Goal: Information Seeking & Learning: Learn about a topic

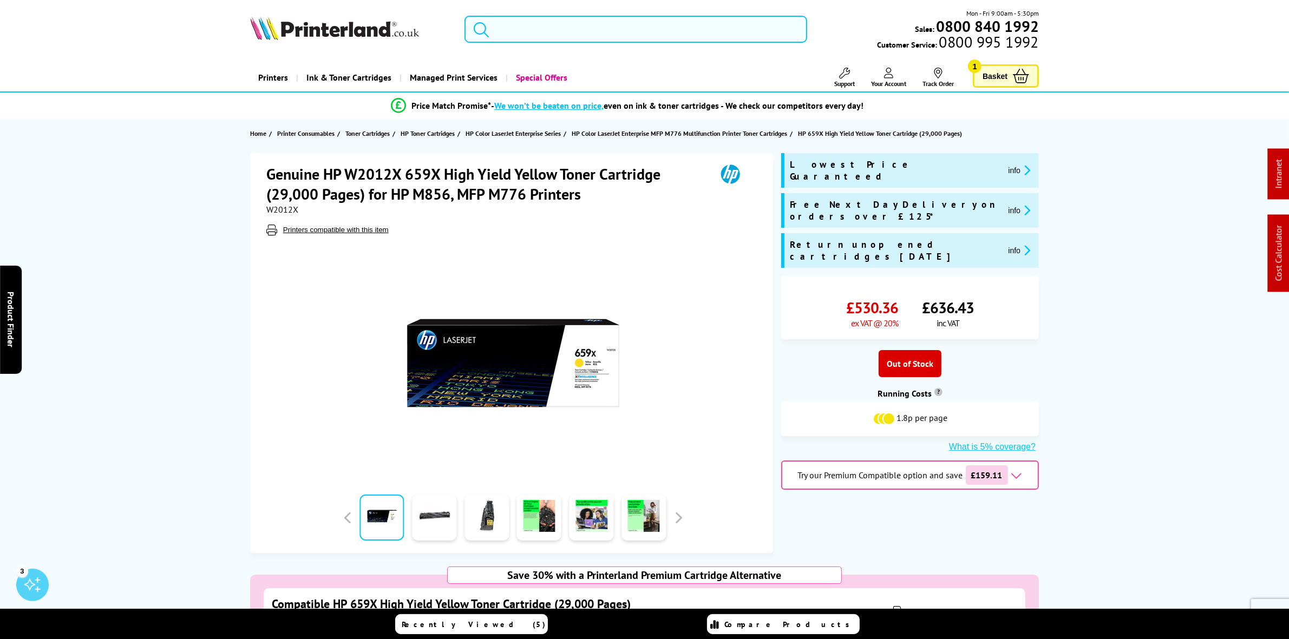
click at [538, 33] on input "search" at bounding box center [636, 29] width 342 height 27
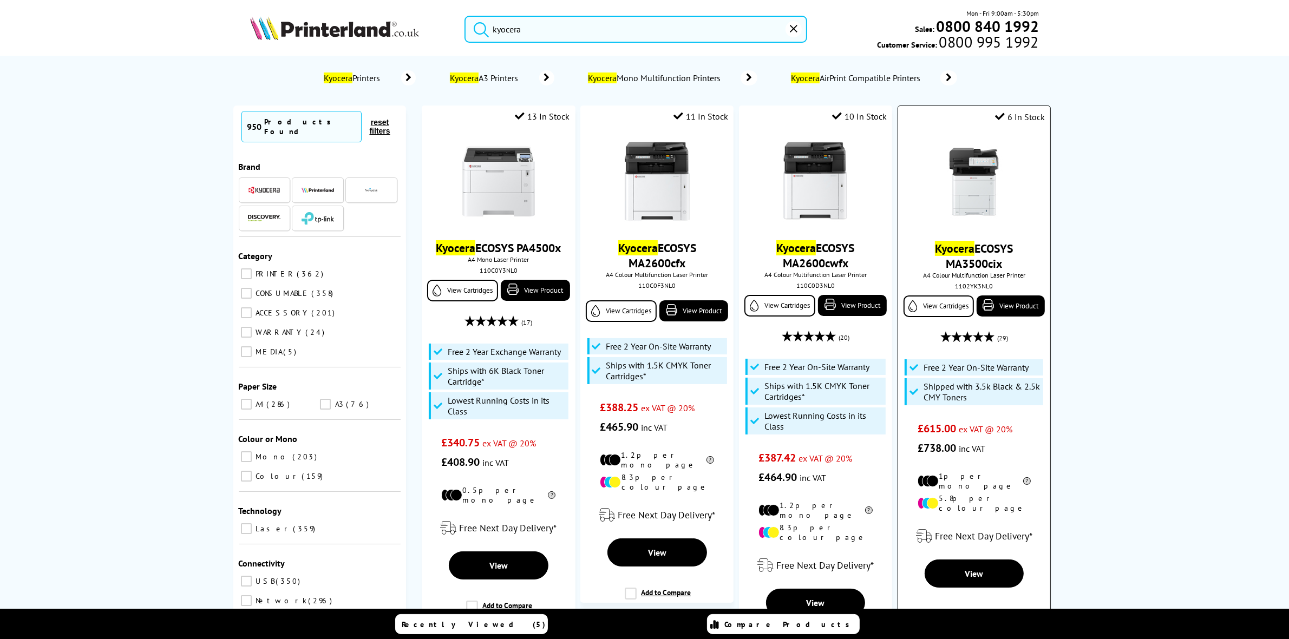
type input "kyocera"
click at [989, 195] on img at bounding box center [973, 181] width 81 height 81
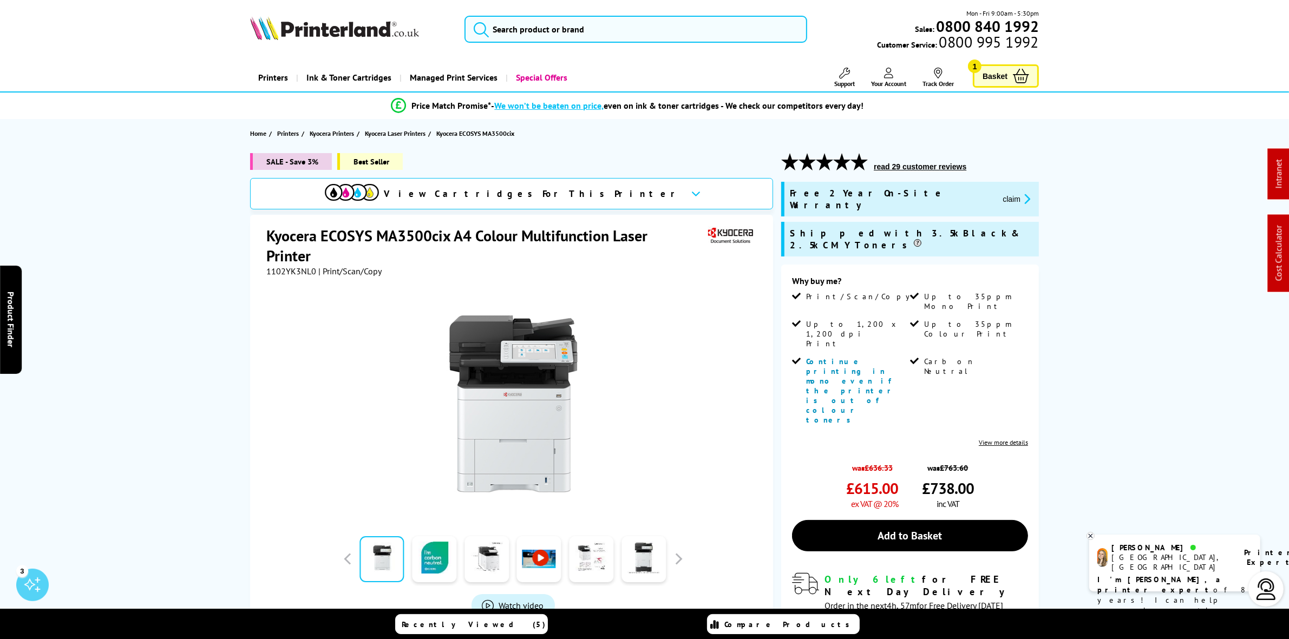
click at [279, 266] on span "1102YK3NL0" at bounding box center [291, 271] width 50 height 11
copy span "1102YK3NL0"
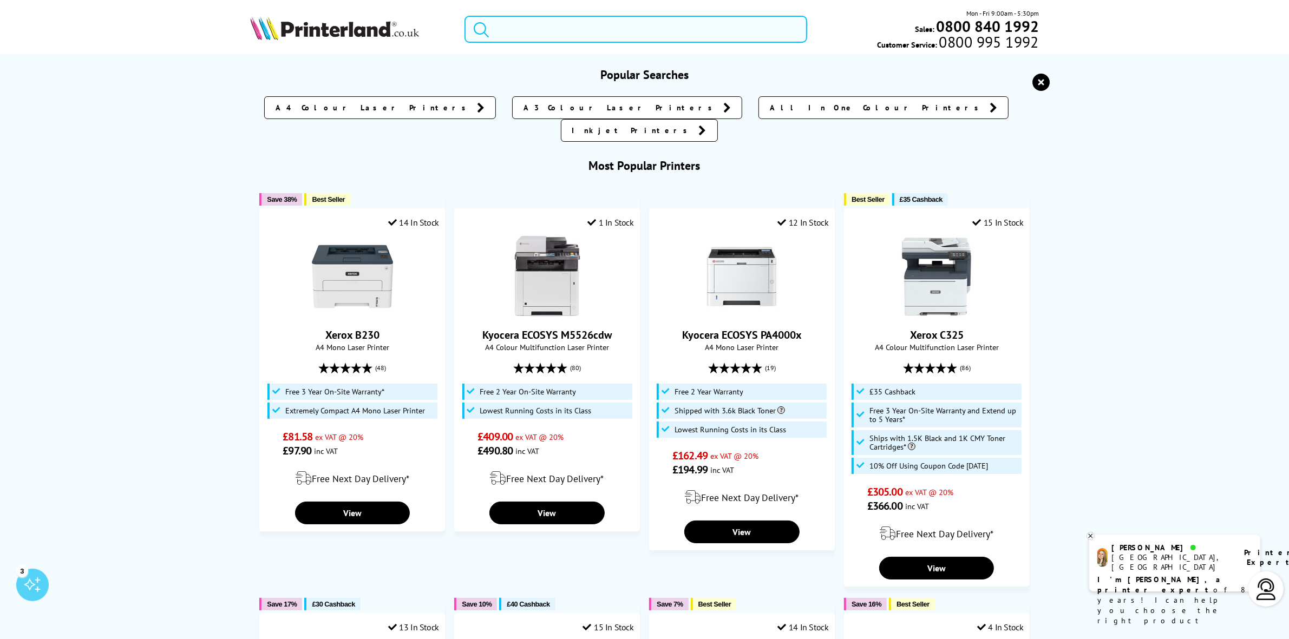
click at [575, 19] on input "search" at bounding box center [636, 29] width 342 height 27
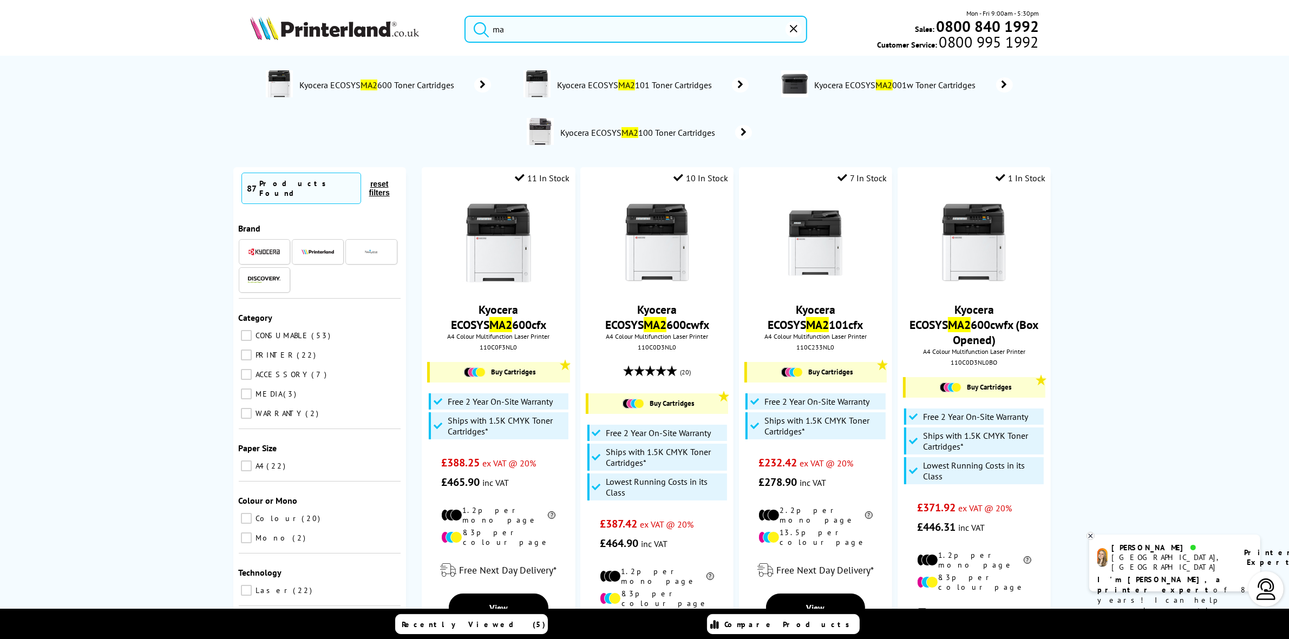
type input "m"
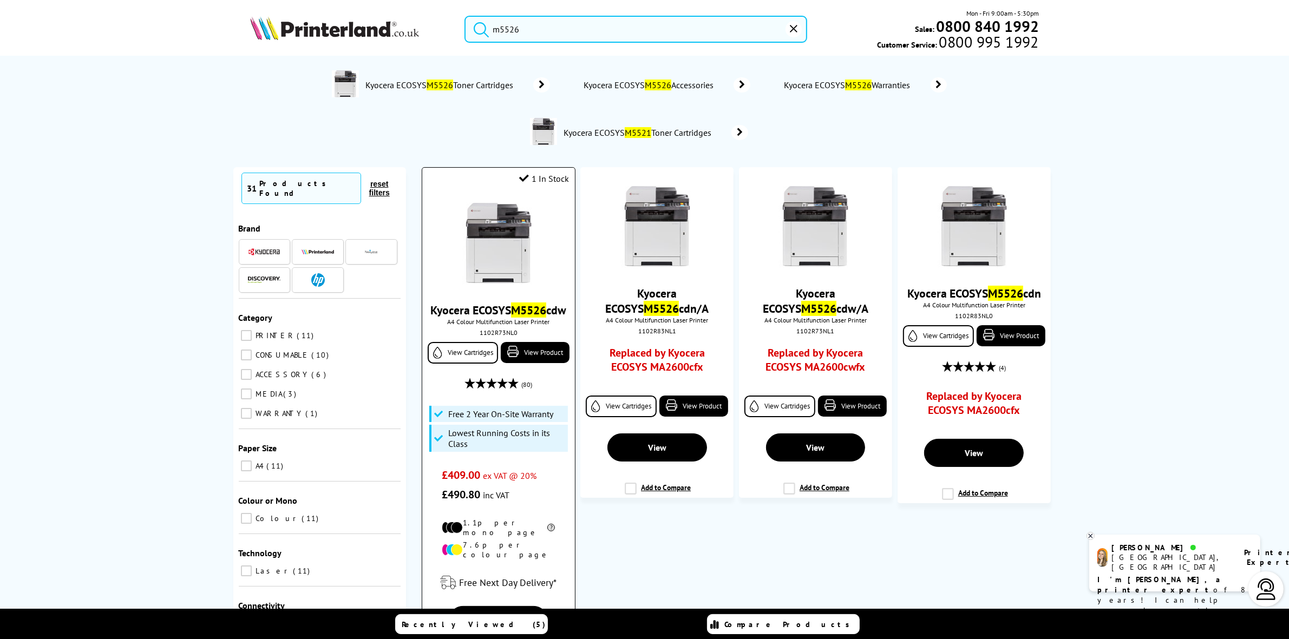
type input "m5526"
click at [508, 239] on img at bounding box center [498, 243] width 81 height 81
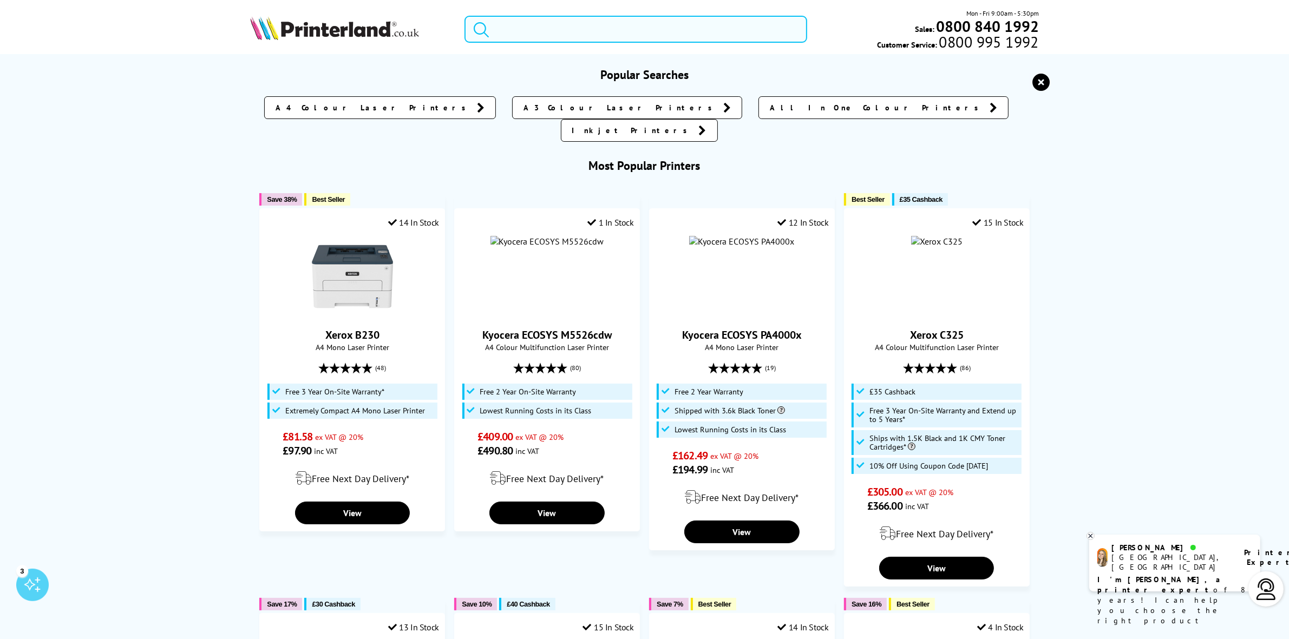
click at [558, 35] on input "search" at bounding box center [636, 29] width 342 height 27
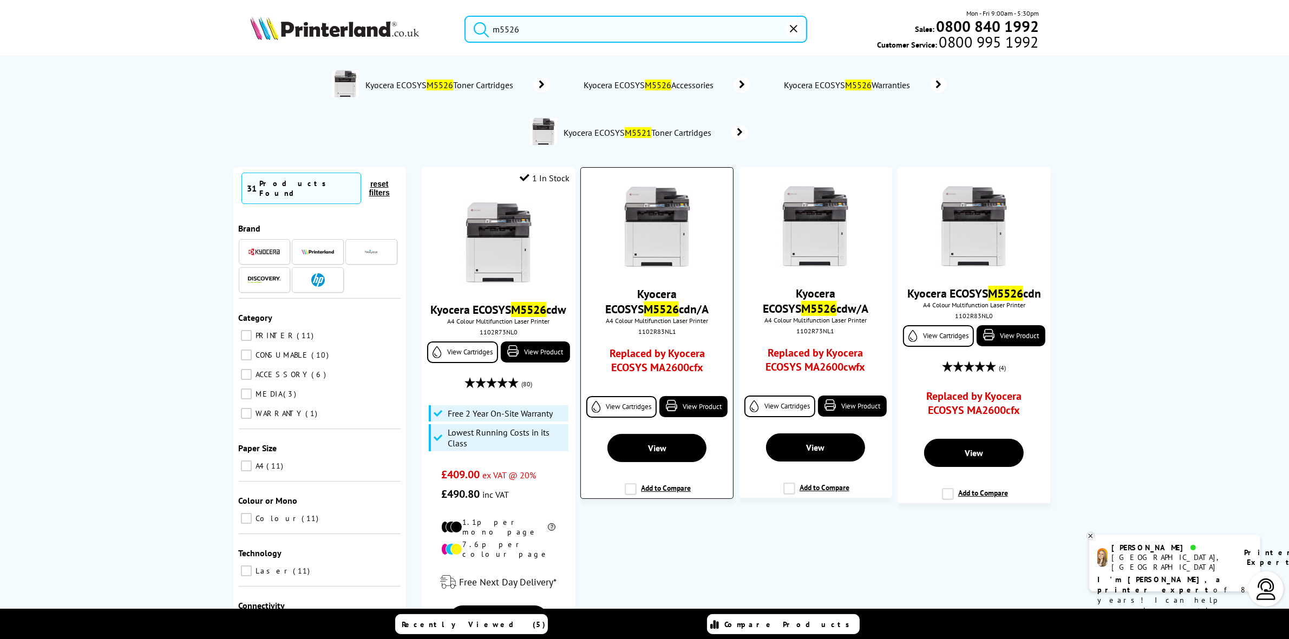
type input "m5526"
click at [662, 356] on link "Replaced by Kyocera ECOSYS MA2600cfx" at bounding box center [656, 364] width 113 height 34
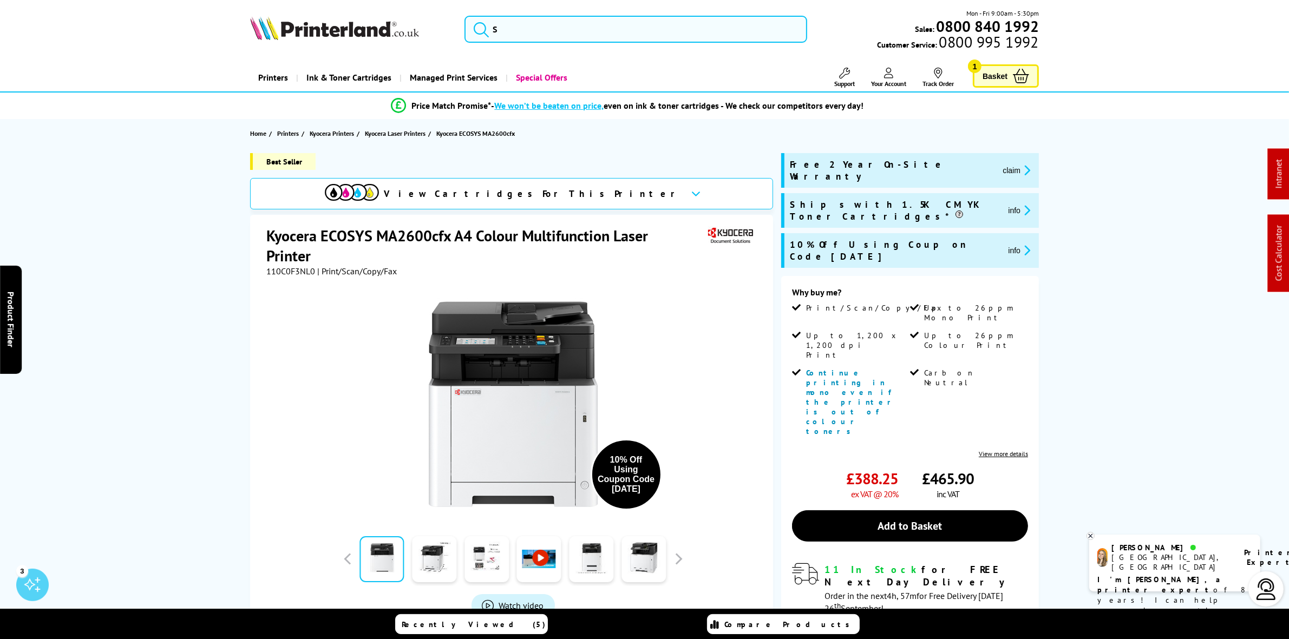
click at [298, 272] on span "110C0F3NL0" at bounding box center [290, 271] width 49 height 11
copy span "110C0F3NL0"
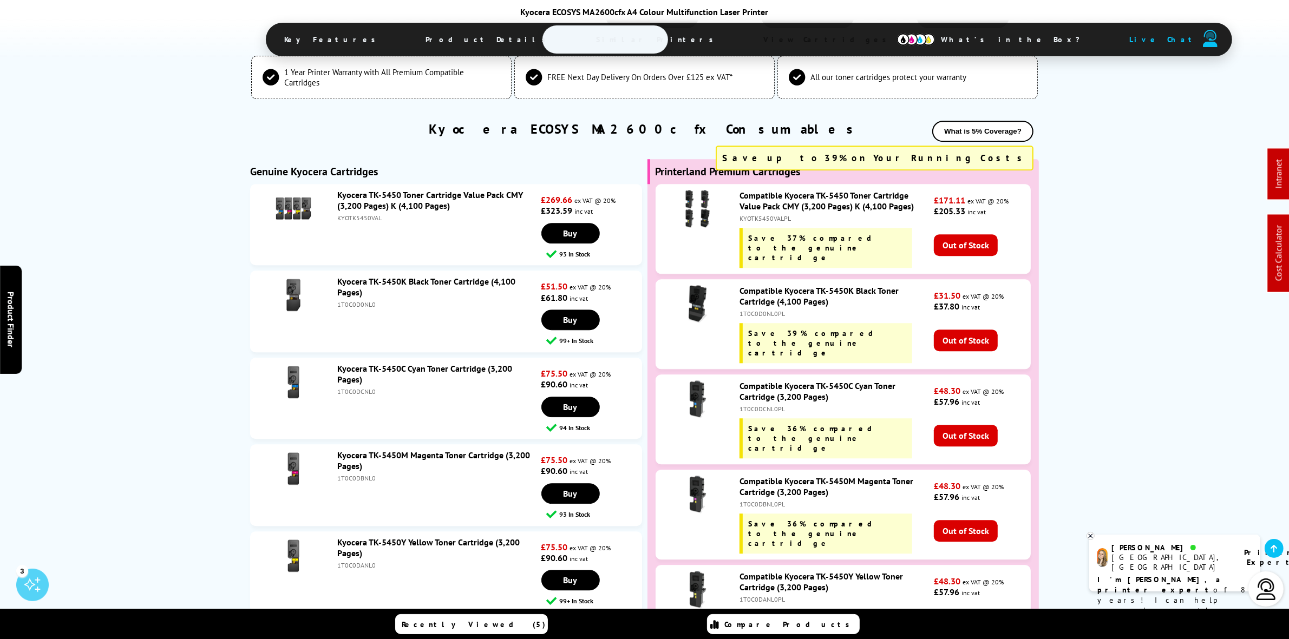
scroll to position [3655, 0]
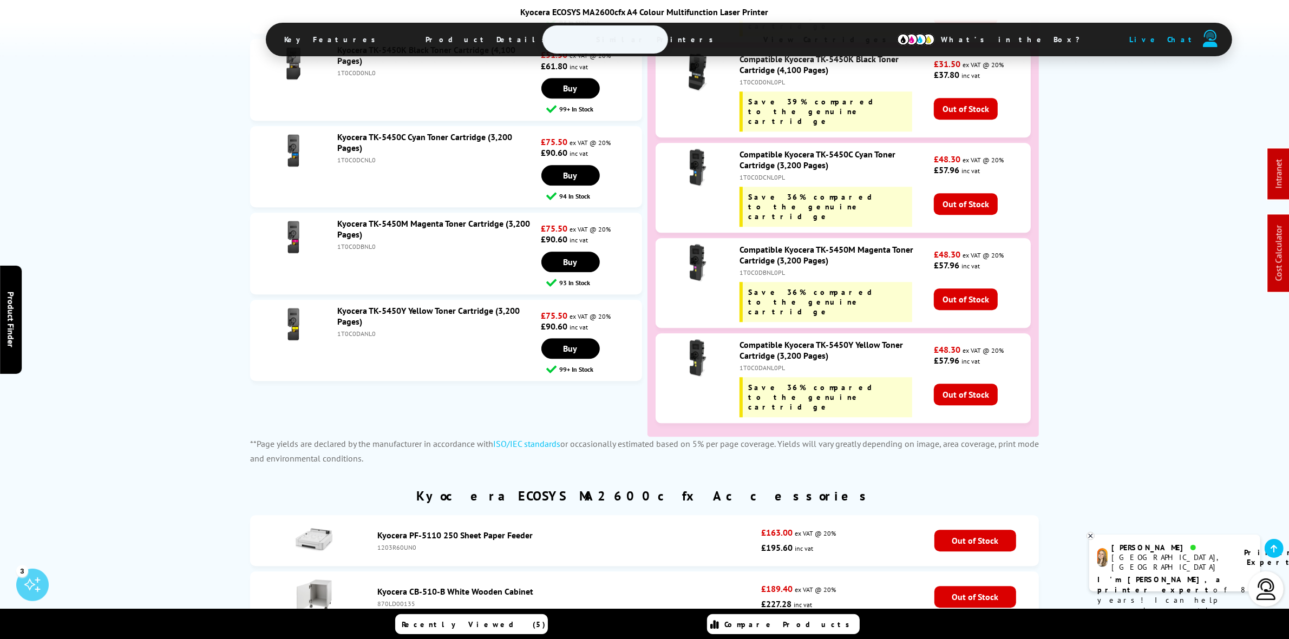
click at [761, 339] on div "Compatible Kyocera TK-5450Y Yellow Toner Cartridge (3,200 Pages) 1T0C0DANL0PL S…" at bounding box center [834, 378] width 200 height 78
click at [764, 364] on div "1T0C0DANL0PL" at bounding box center [836, 368] width 192 height 8
copy div "A"
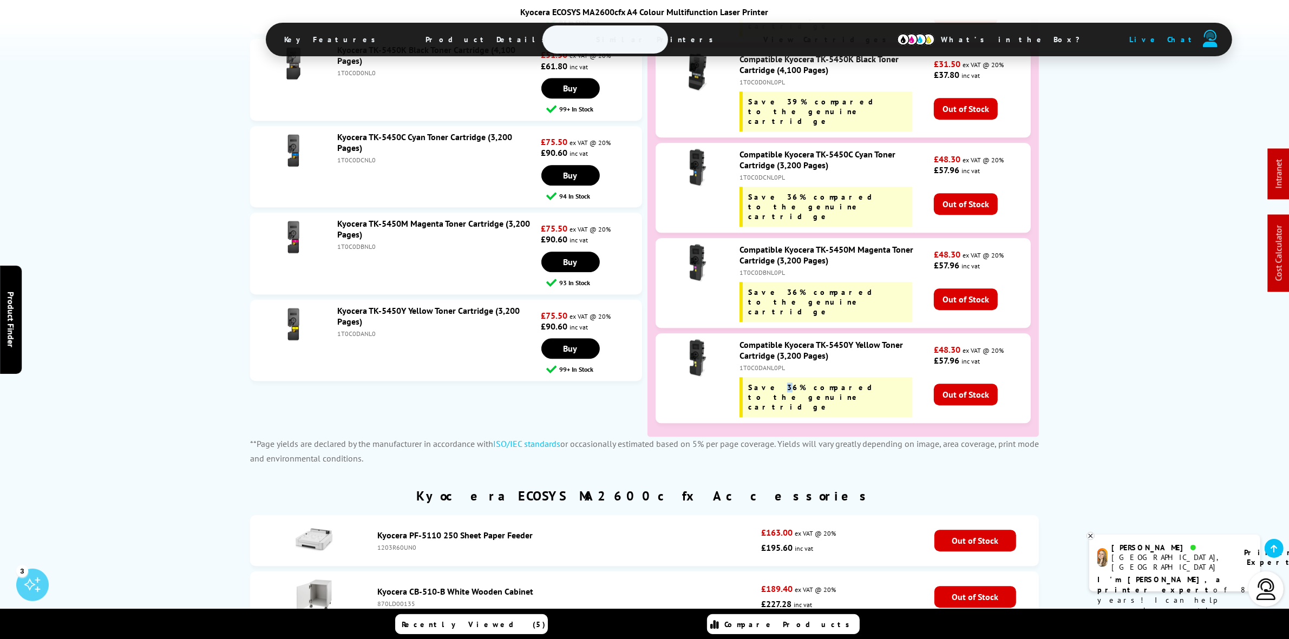
click at [760, 364] on div "1T0C0DANL0PL" at bounding box center [836, 368] width 192 height 8
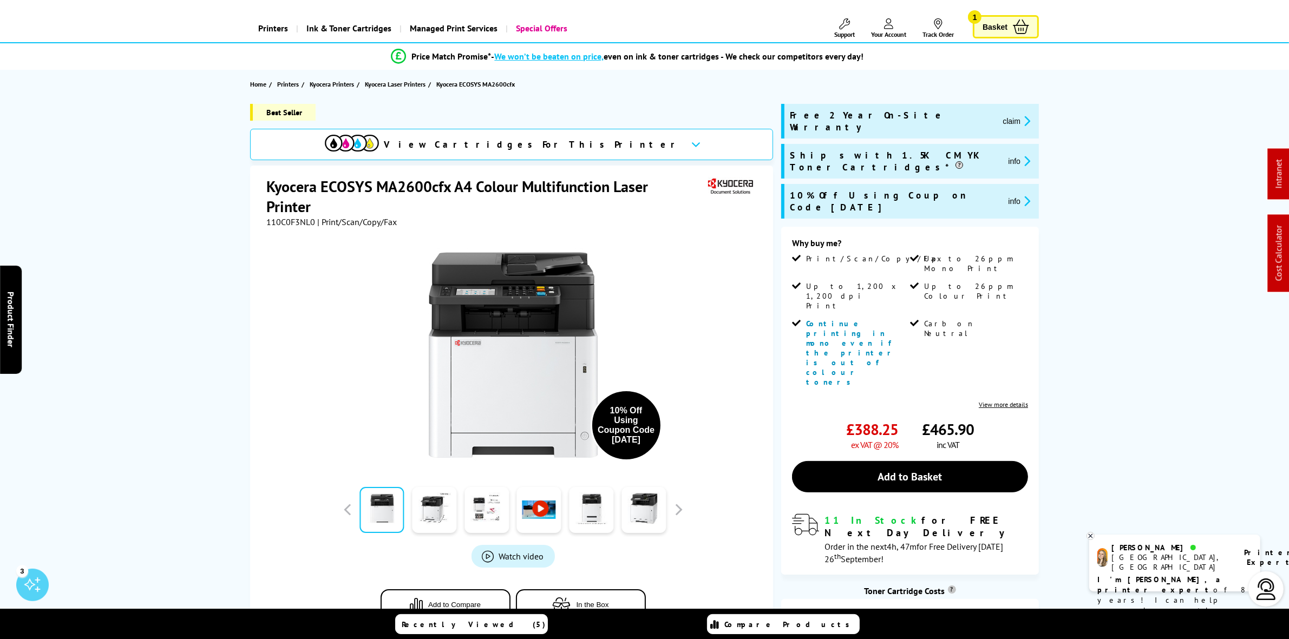
scroll to position [0, 0]
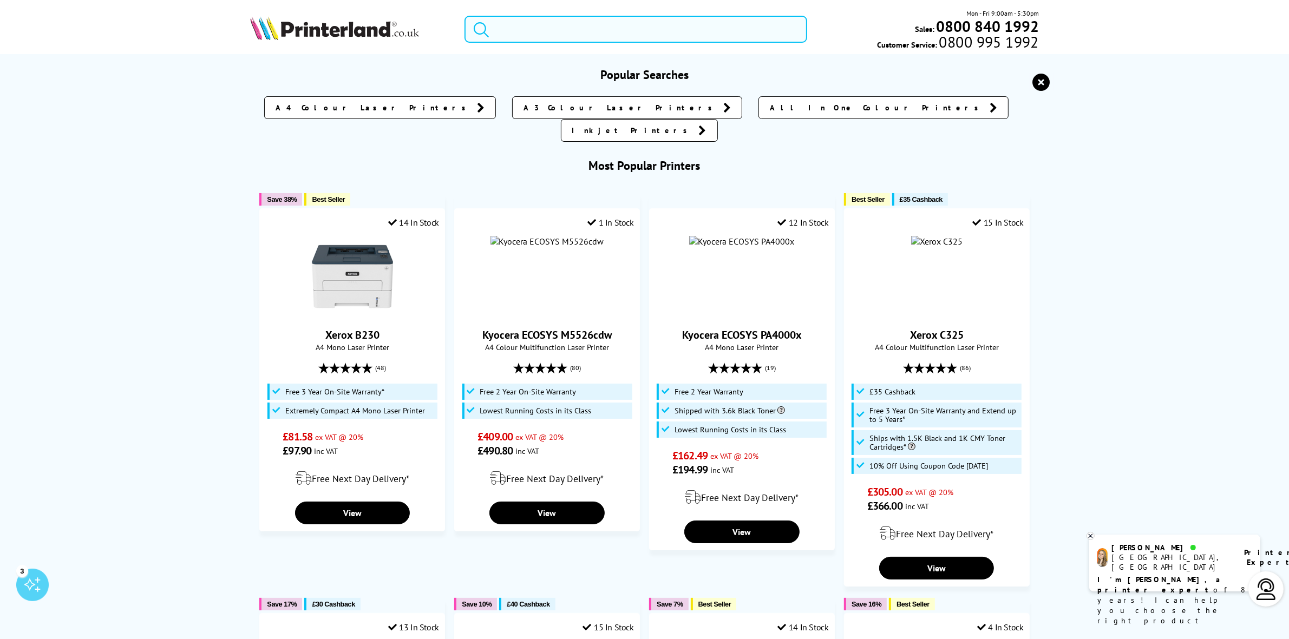
click at [578, 27] on input "search" at bounding box center [636, 29] width 342 height 27
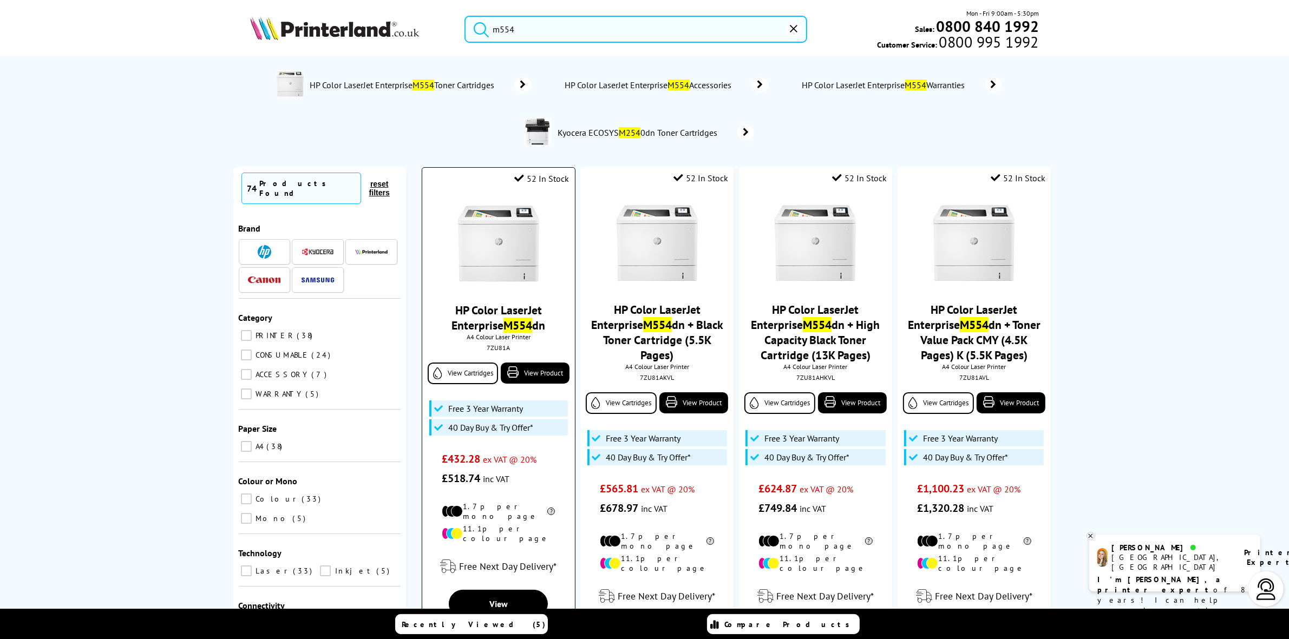
type input "m554"
click at [497, 224] on img at bounding box center [498, 243] width 81 height 81
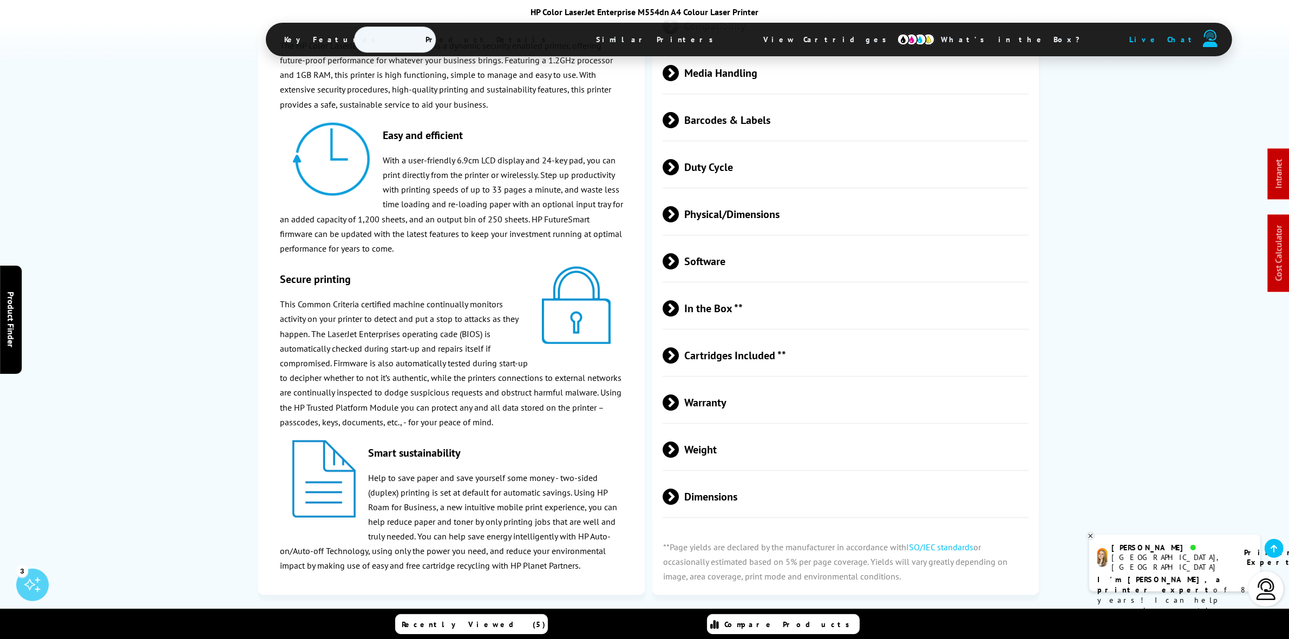
scroll to position [2098, 0]
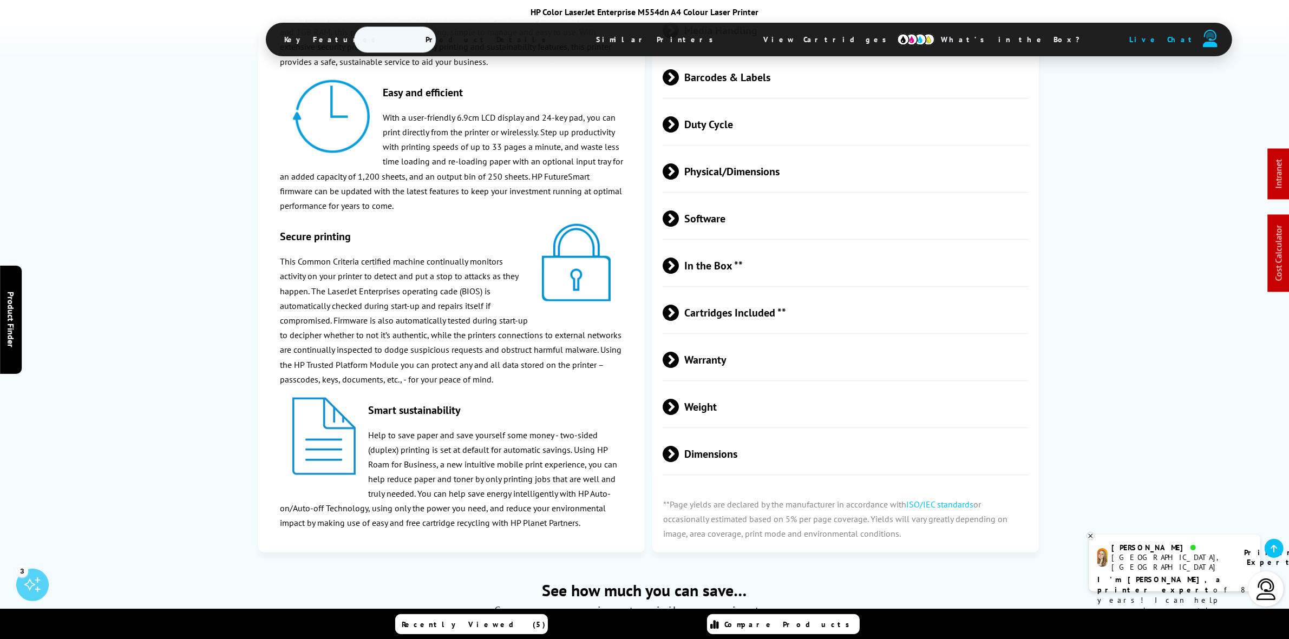
click at [779, 192] on span "Physical/Dimensions" at bounding box center [846, 172] width 366 height 41
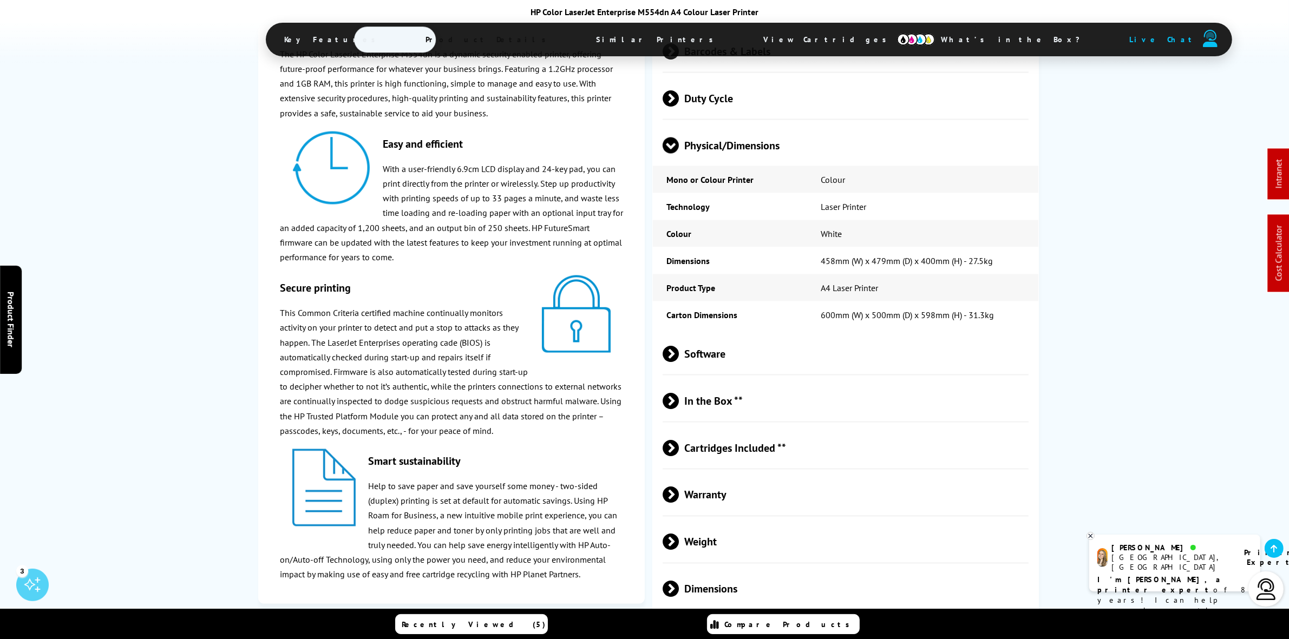
scroll to position [2233, 0]
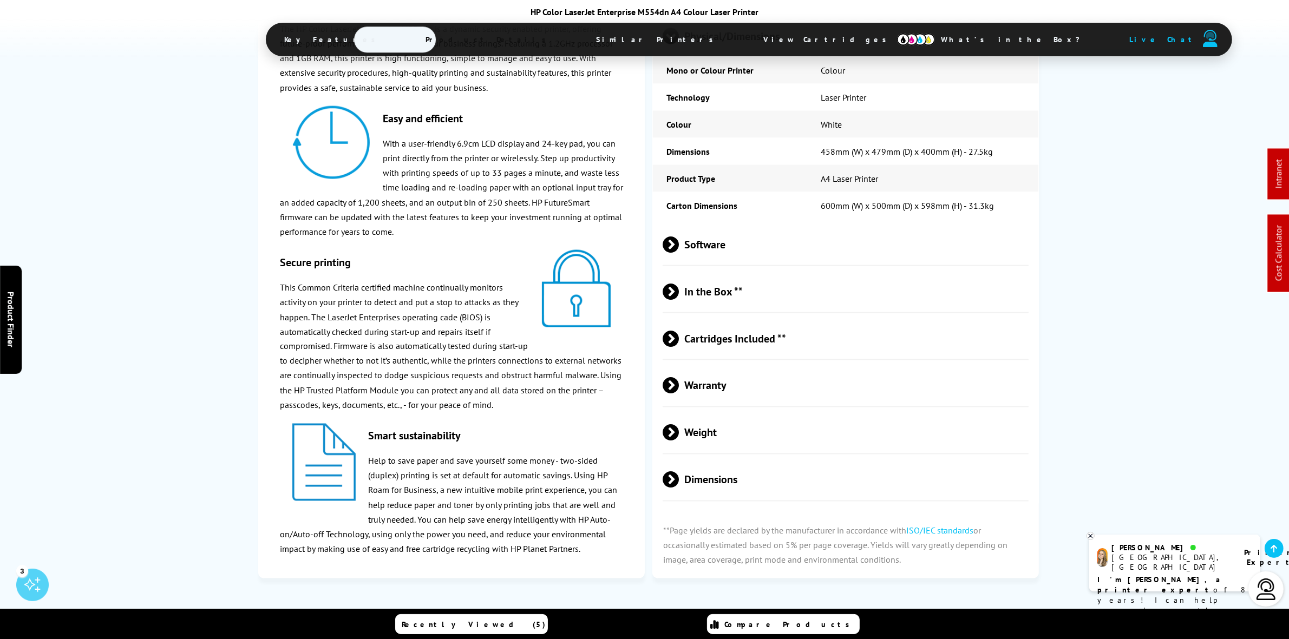
click at [743, 360] on span "Cartridges Included **" at bounding box center [846, 339] width 366 height 41
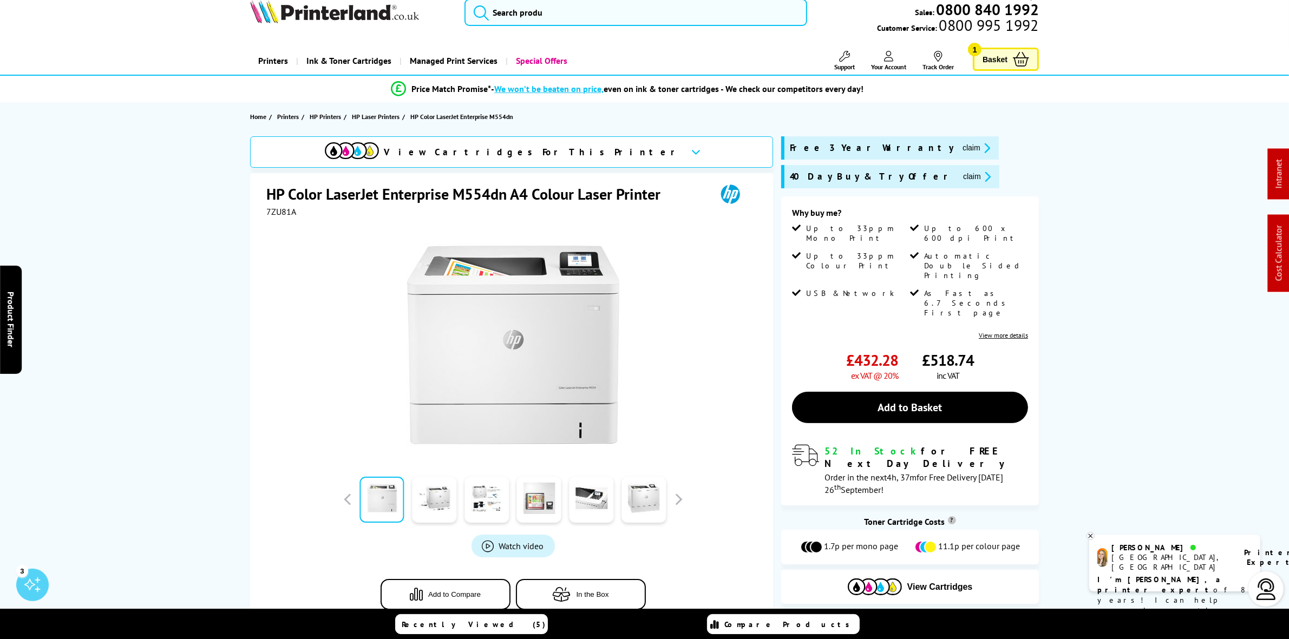
scroll to position [0, 0]
